Goal: Register for event/course

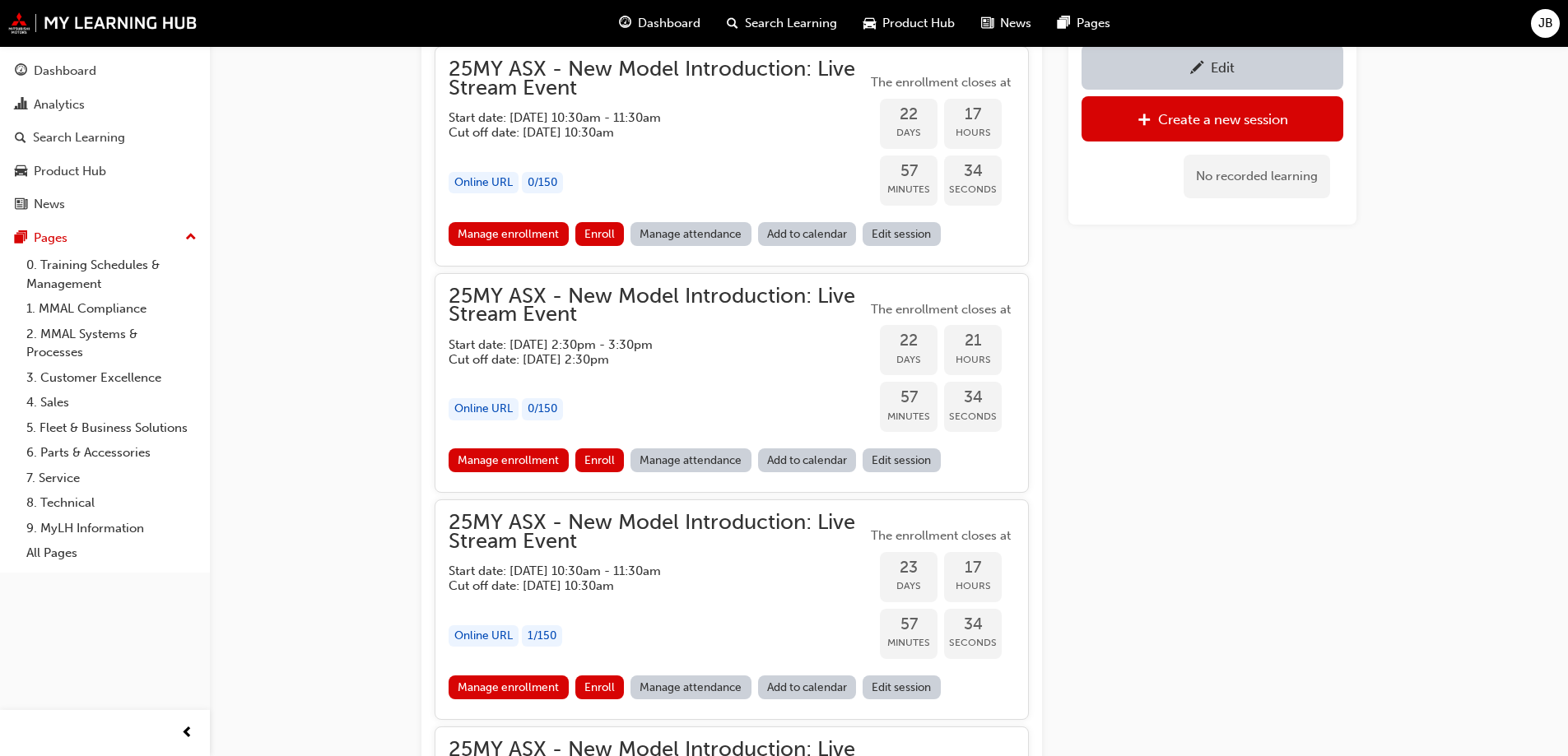
scroll to position [1525, 0]
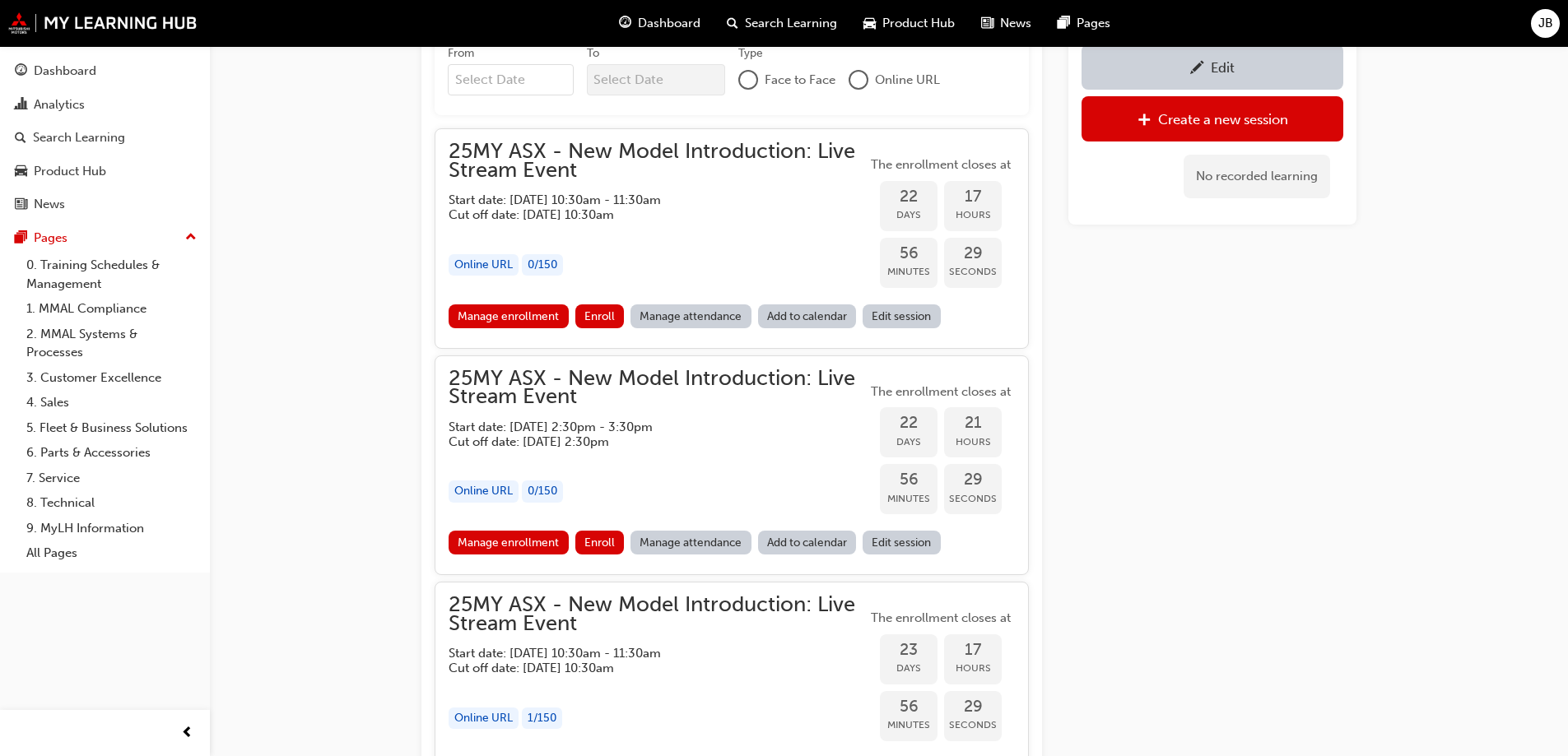
click at [592, 198] on h5 "Start date: [DATE] 10:30am - 11:30am" at bounding box center [644, 199] width 392 height 15
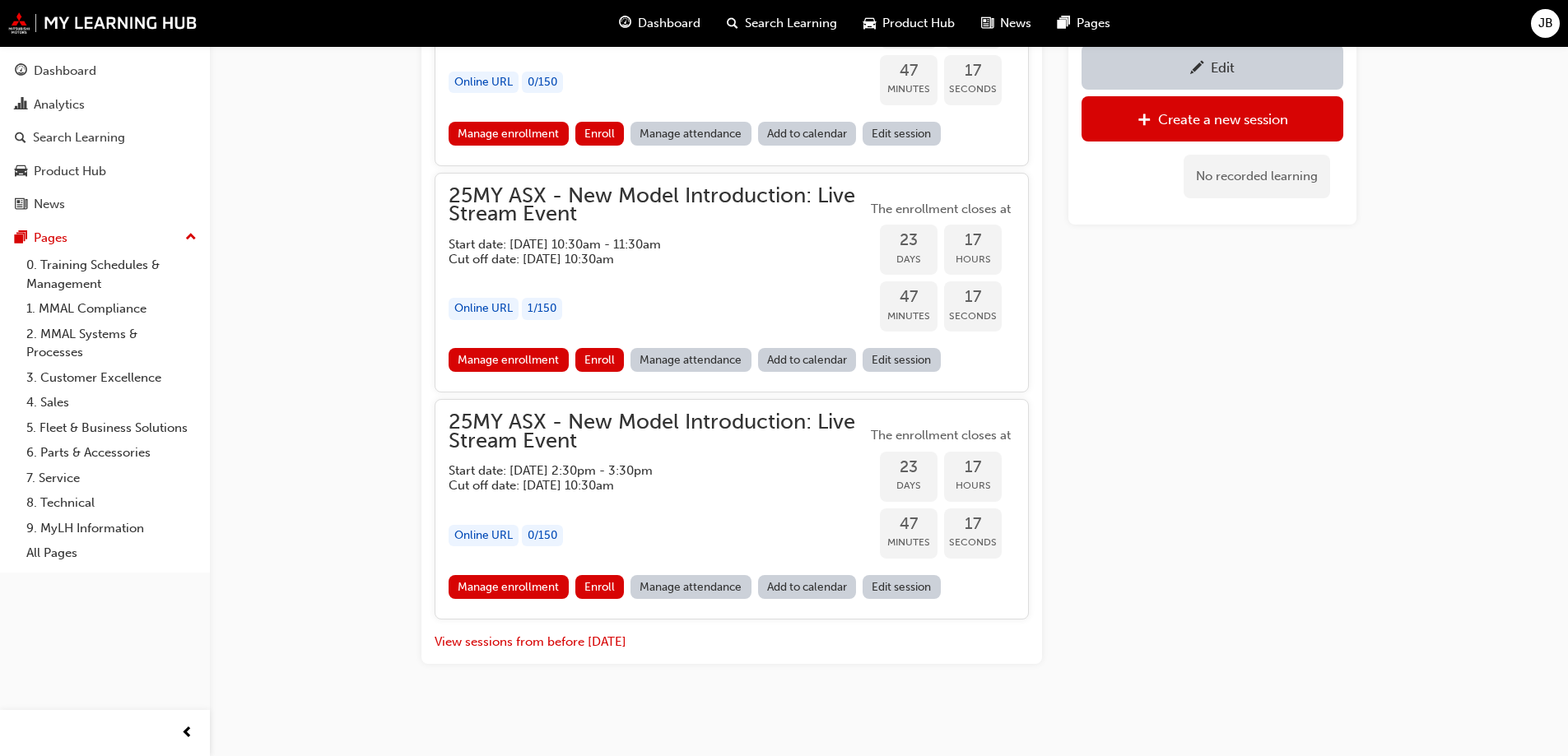
scroll to position [2642, 0]
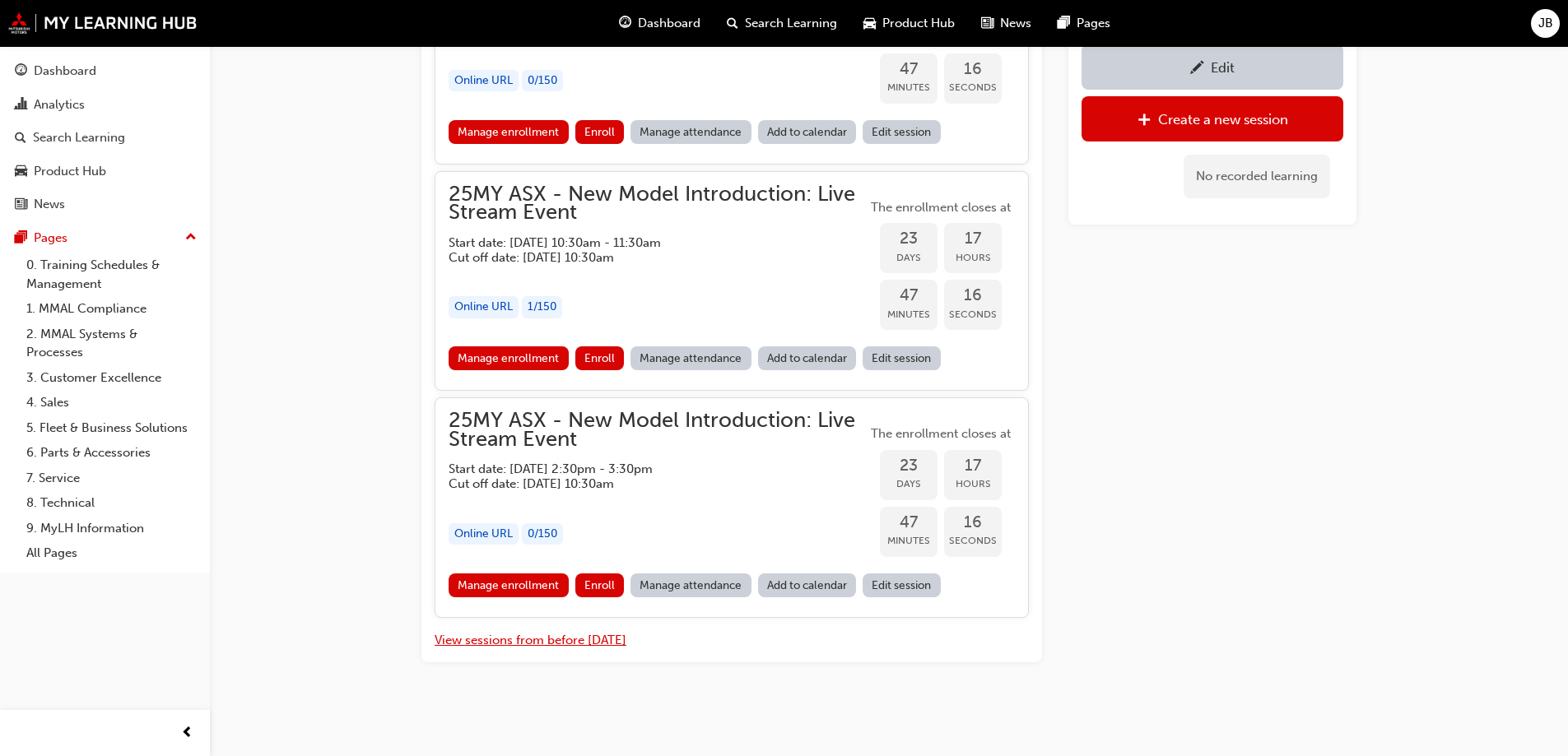
click at [580, 644] on button "View sessions from before [DATE]" at bounding box center [531, 641] width 191 height 19
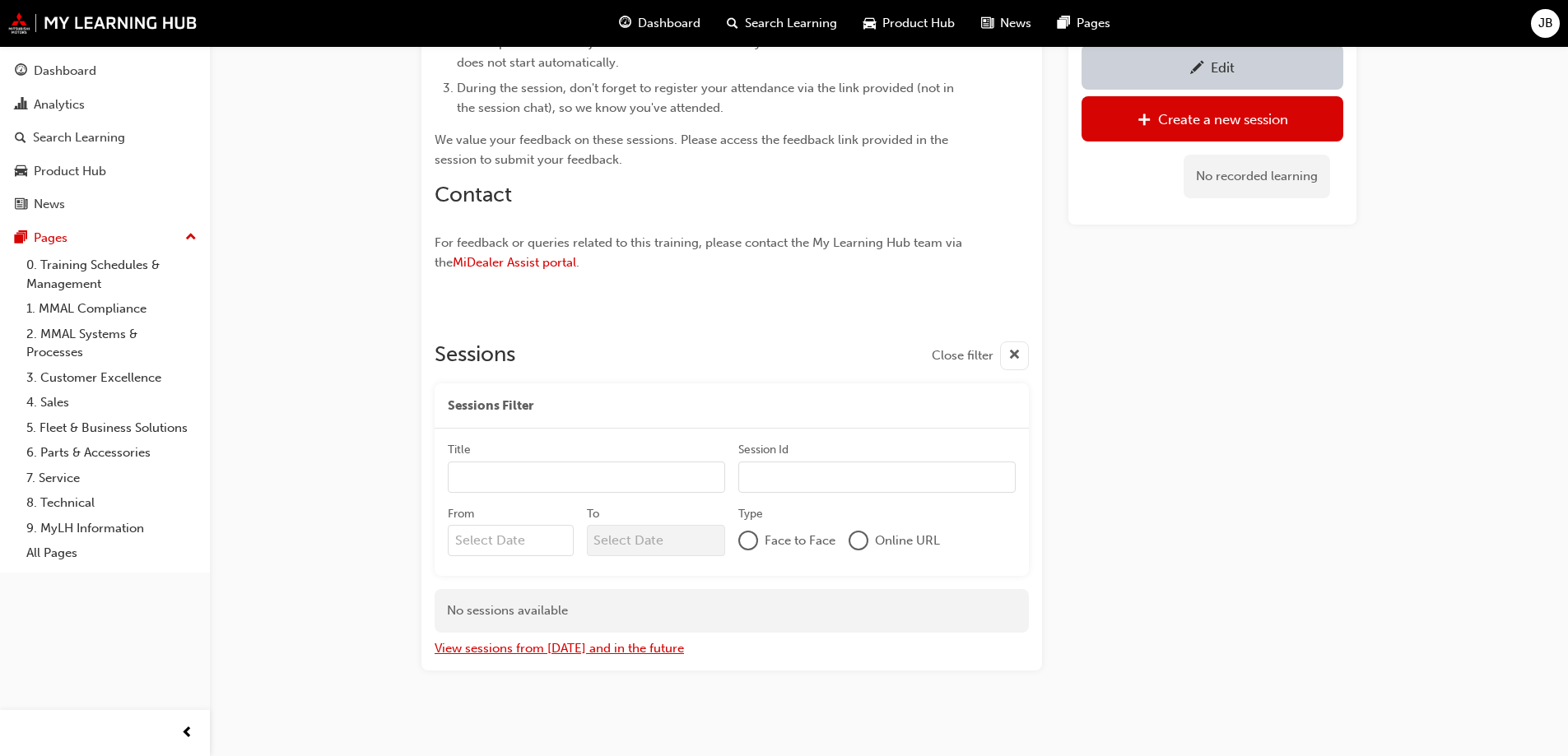
scroll to position [1072, 0]
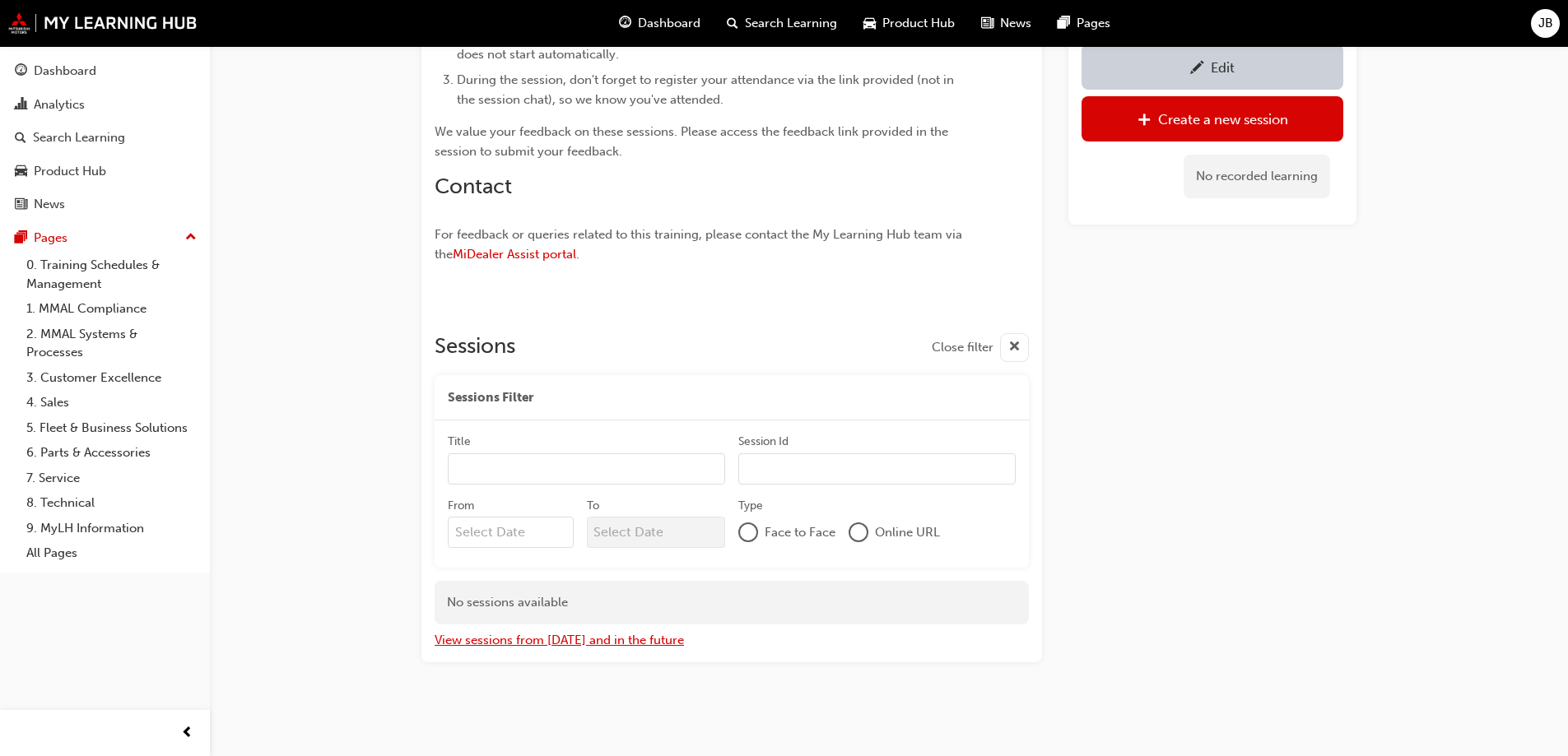
click at [547, 639] on button "View sessions from [DATE] and in the future" at bounding box center [560, 641] width 250 height 19
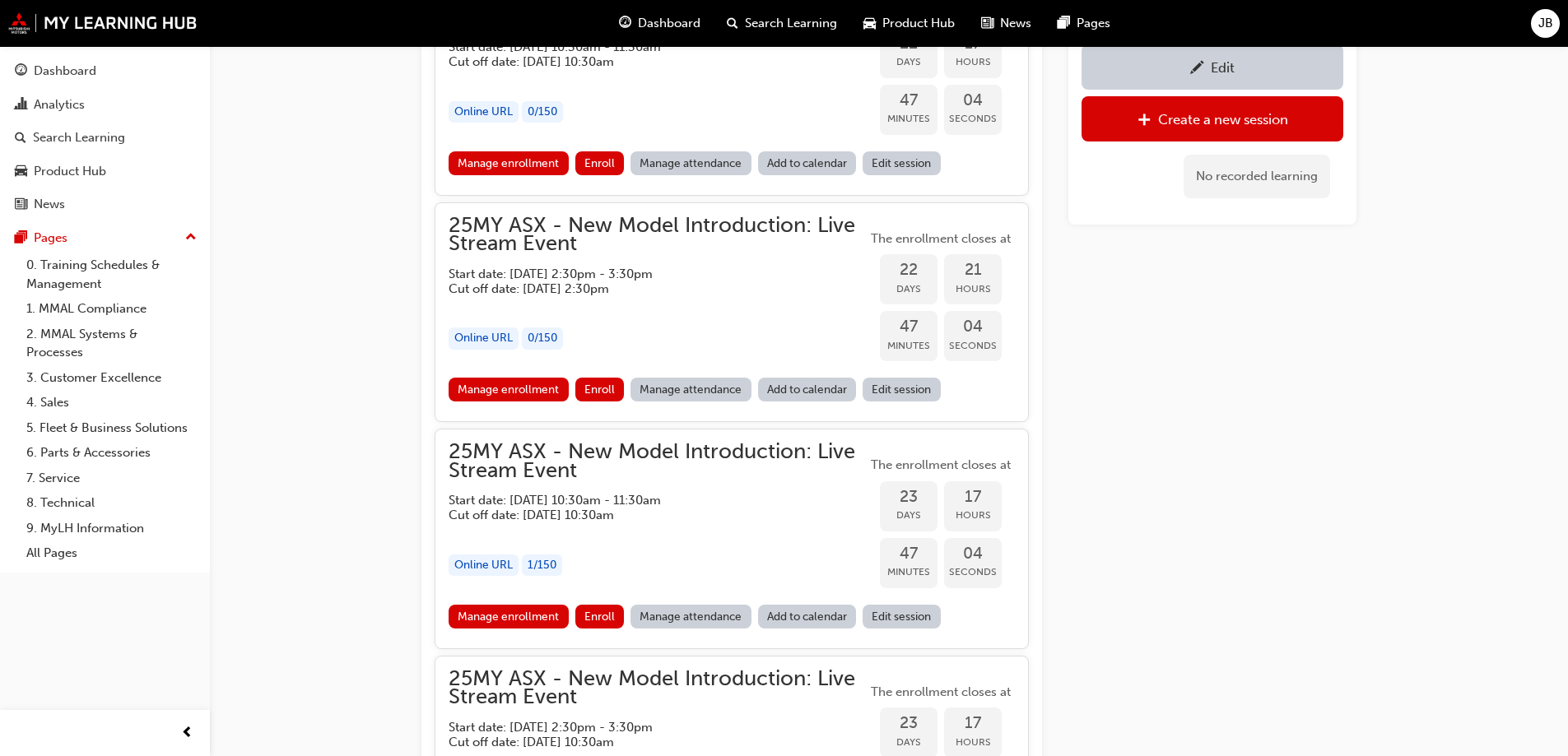
scroll to position [1690, 0]
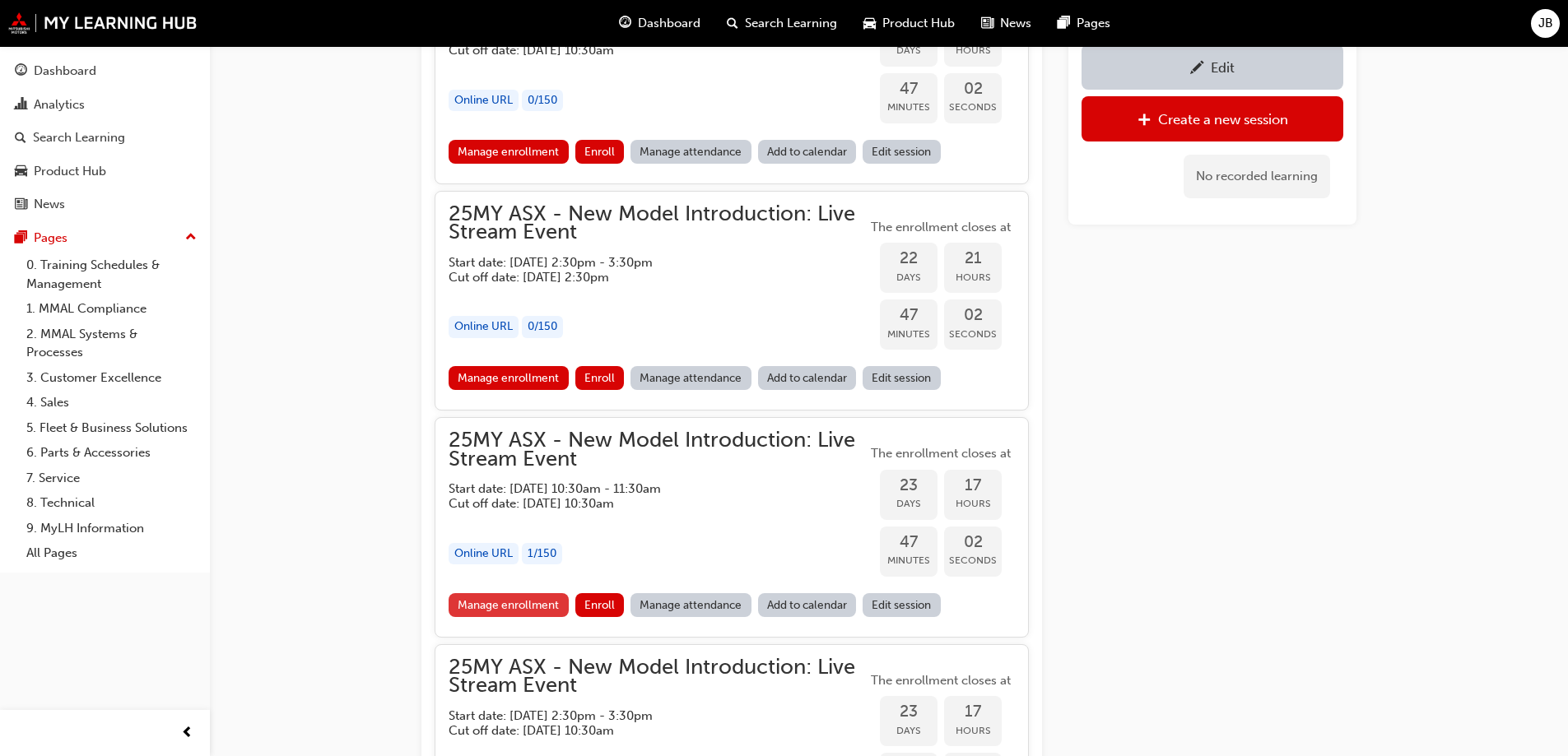
click at [501, 596] on link "Manage enrollment" at bounding box center [508, 606] width 120 height 24
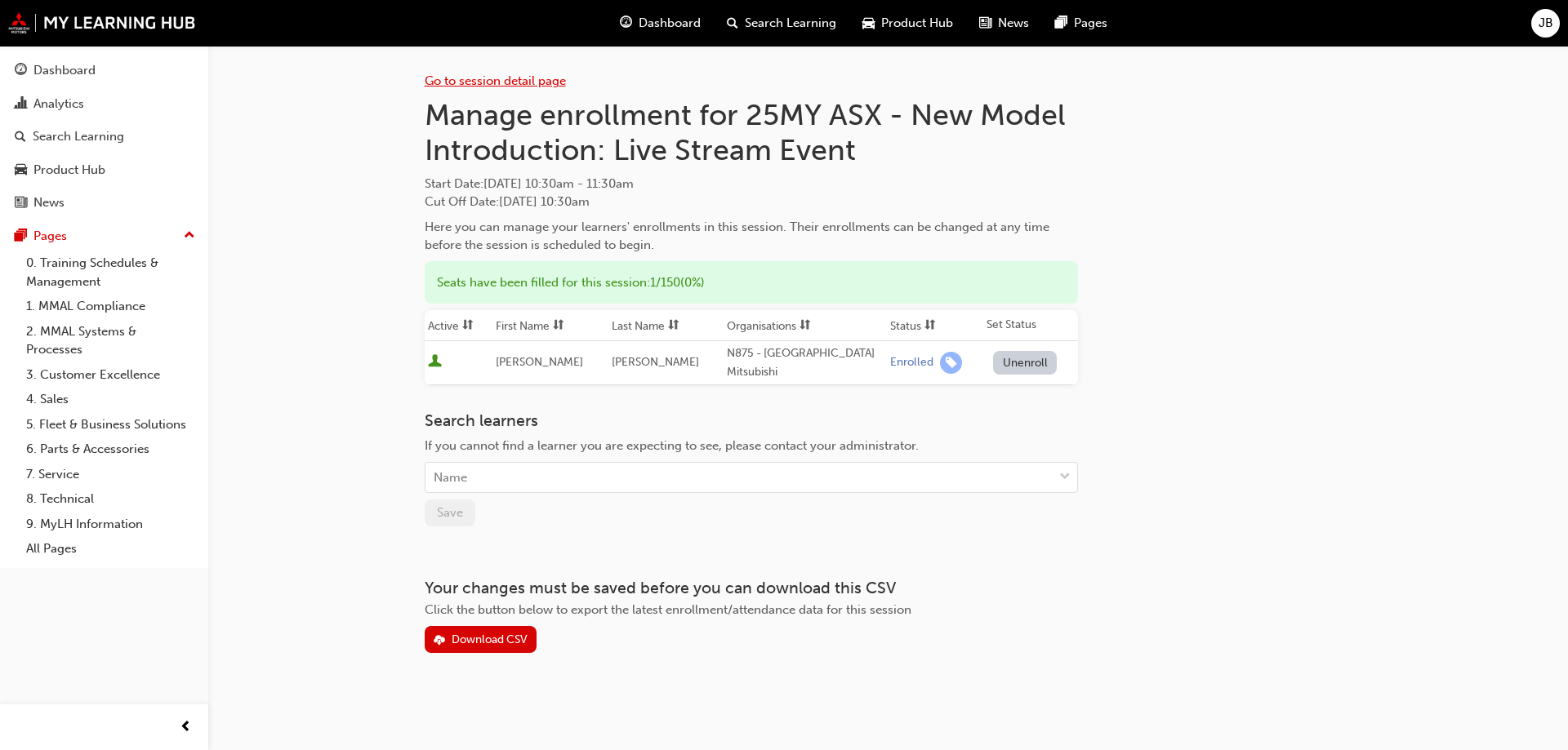
click at [500, 83] on link "Go to session detail page" at bounding box center [495, 81] width 142 height 14
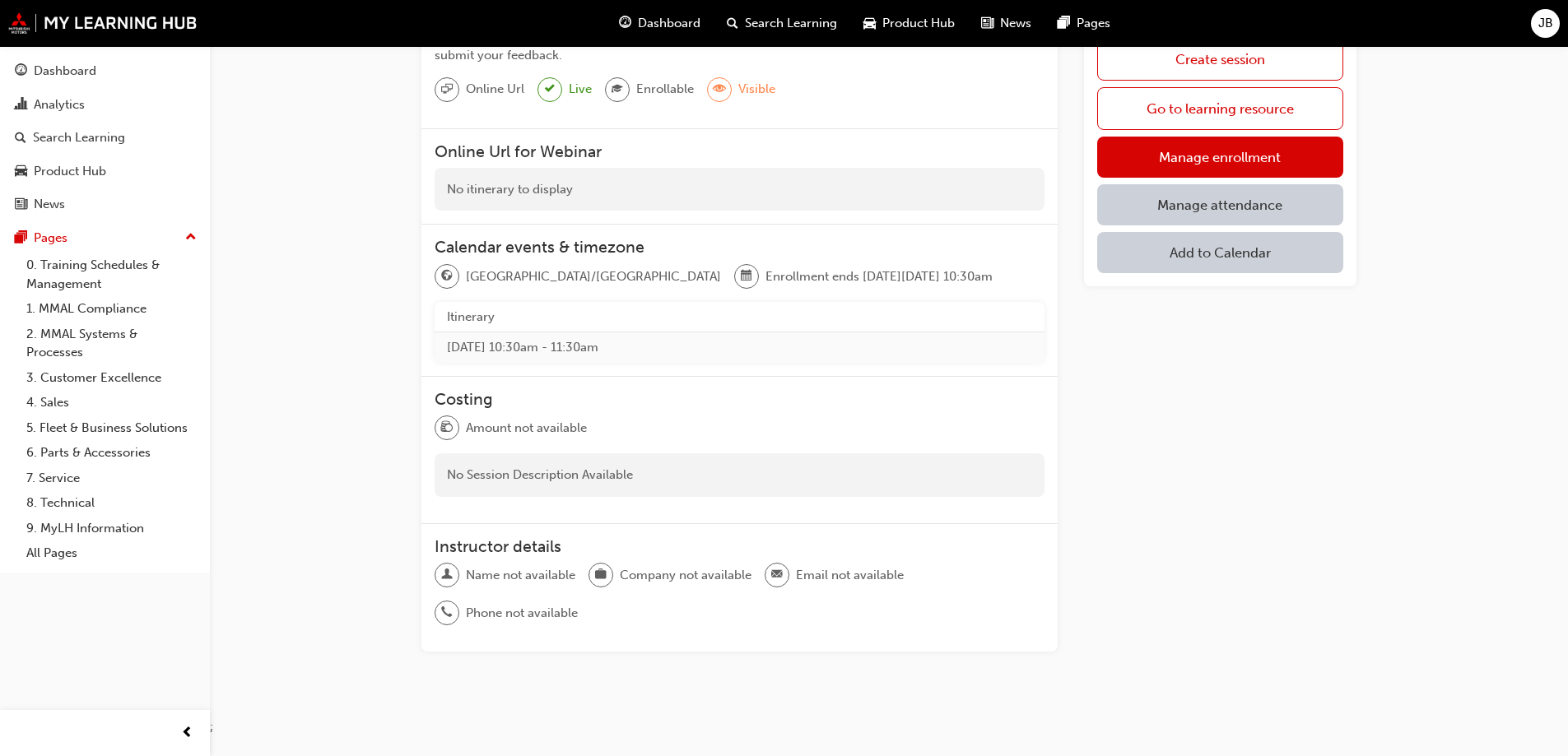
scroll to position [694, 0]
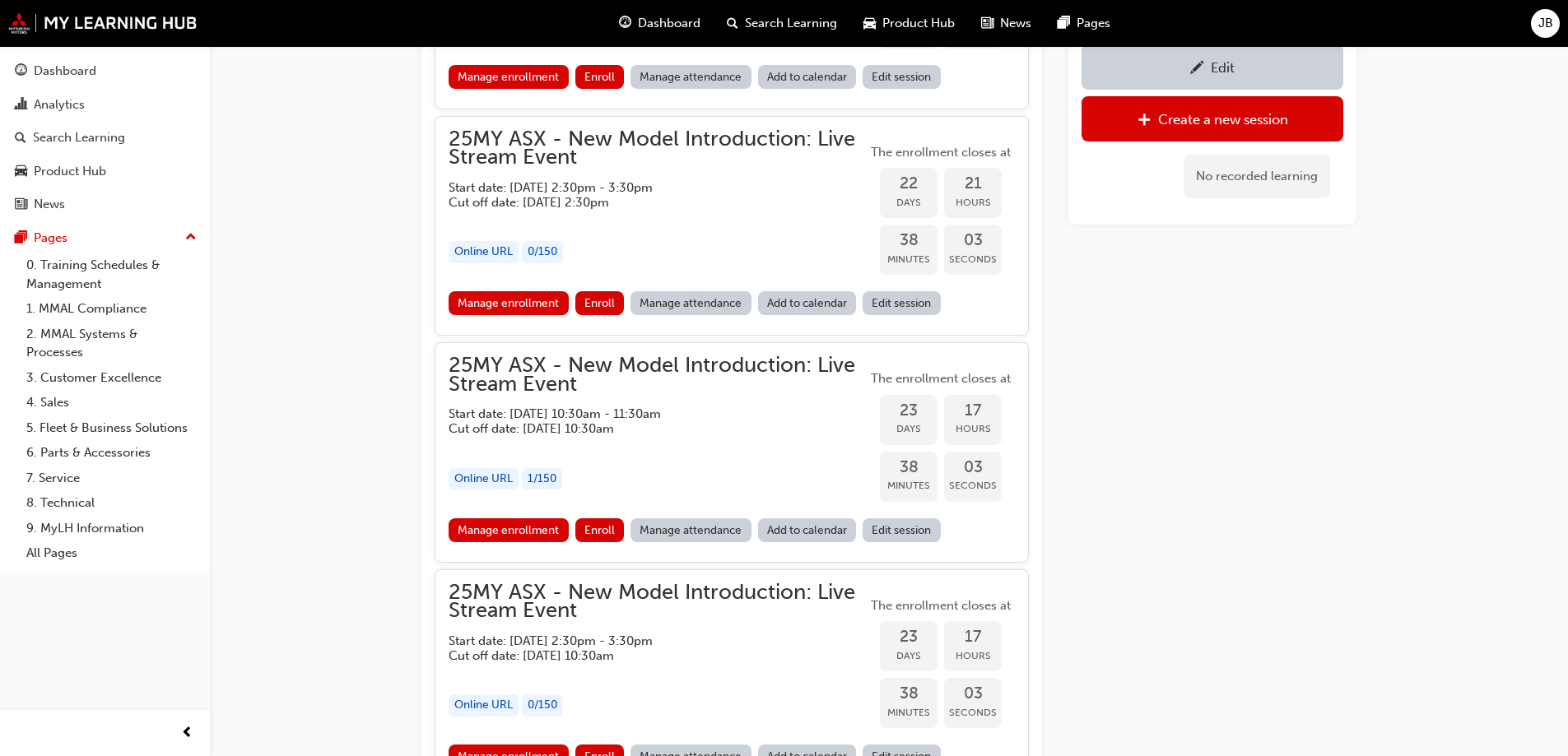
scroll to position [1772, 0]
